Goal: Navigation & Orientation: Find specific page/section

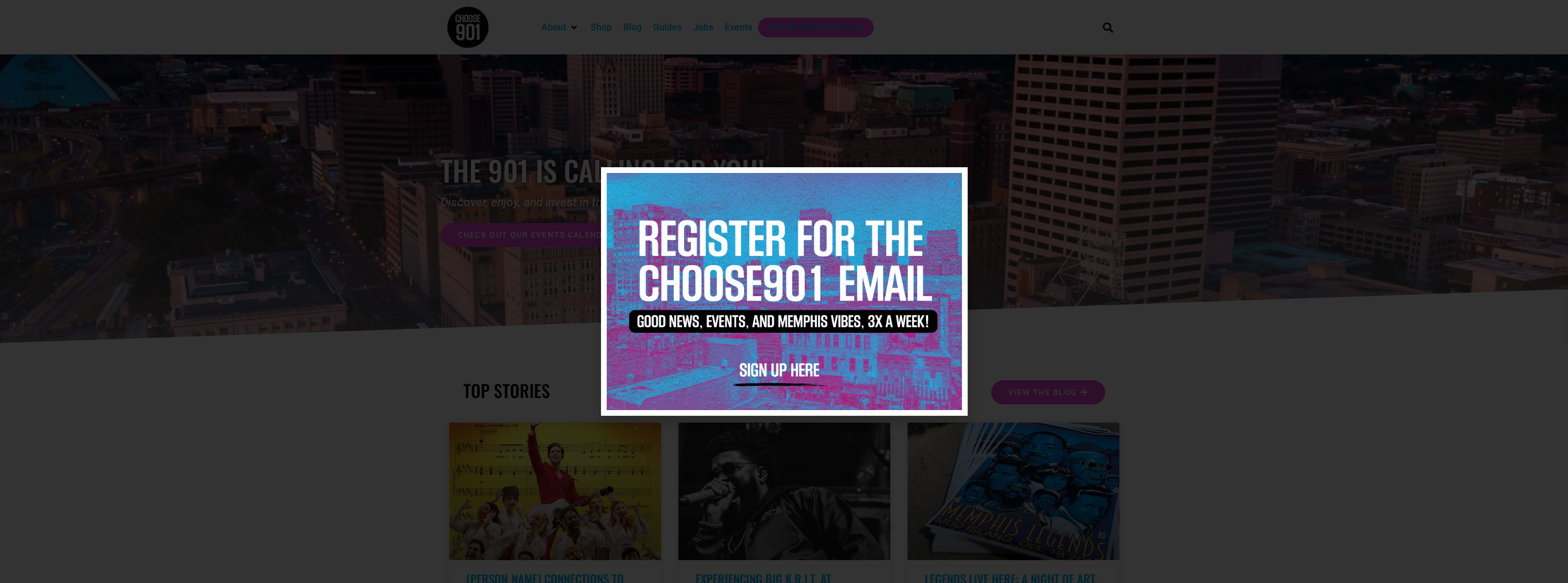
click at [948, 176] on img at bounding box center [784, 292] width 355 height 236
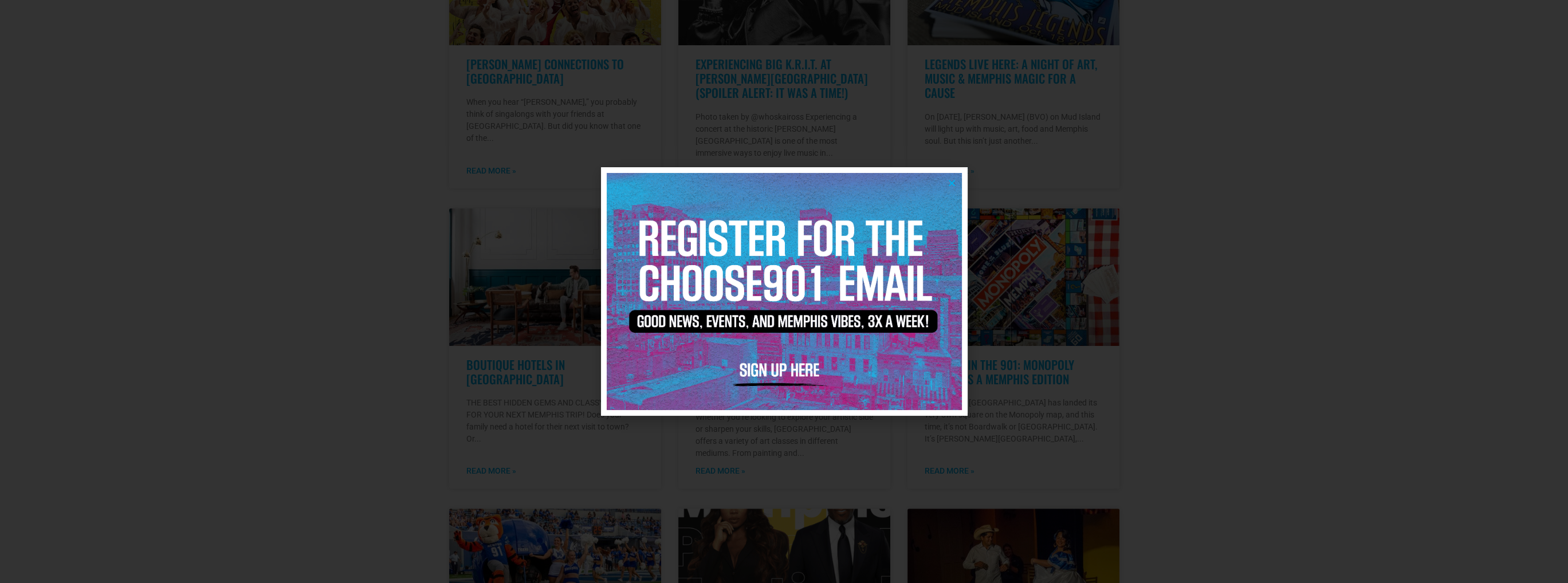
scroll to position [515, 0]
click at [255, 251] on div at bounding box center [784, 292] width 1568 height 583
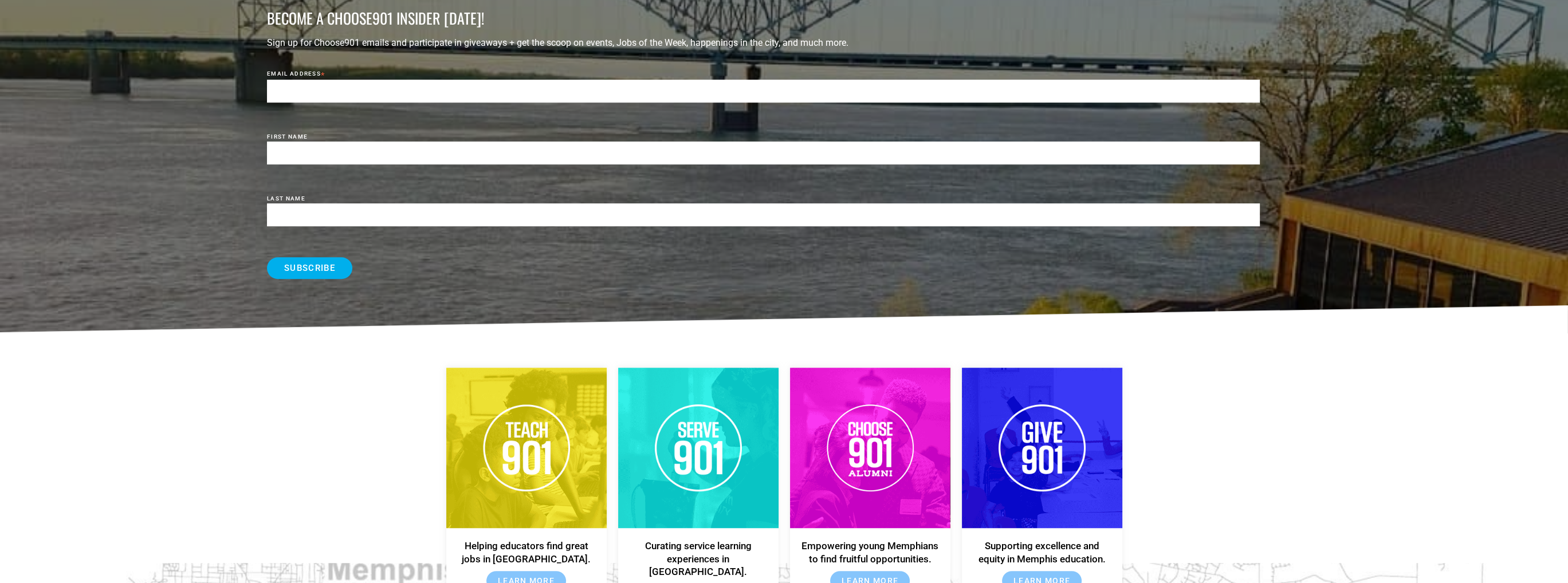
scroll to position [1433, 0]
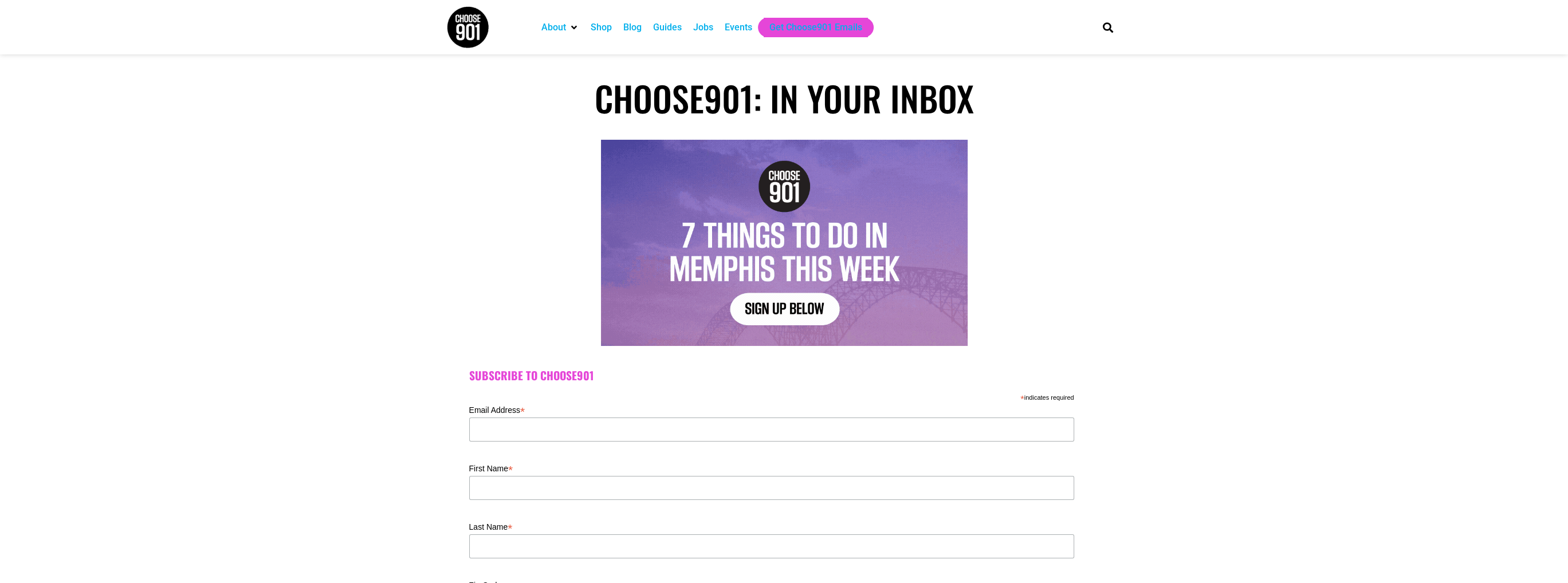
click at [704, 30] on div "Jobs" at bounding box center [703, 28] width 20 height 13
